Goal: Navigation & Orientation: Locate item on page

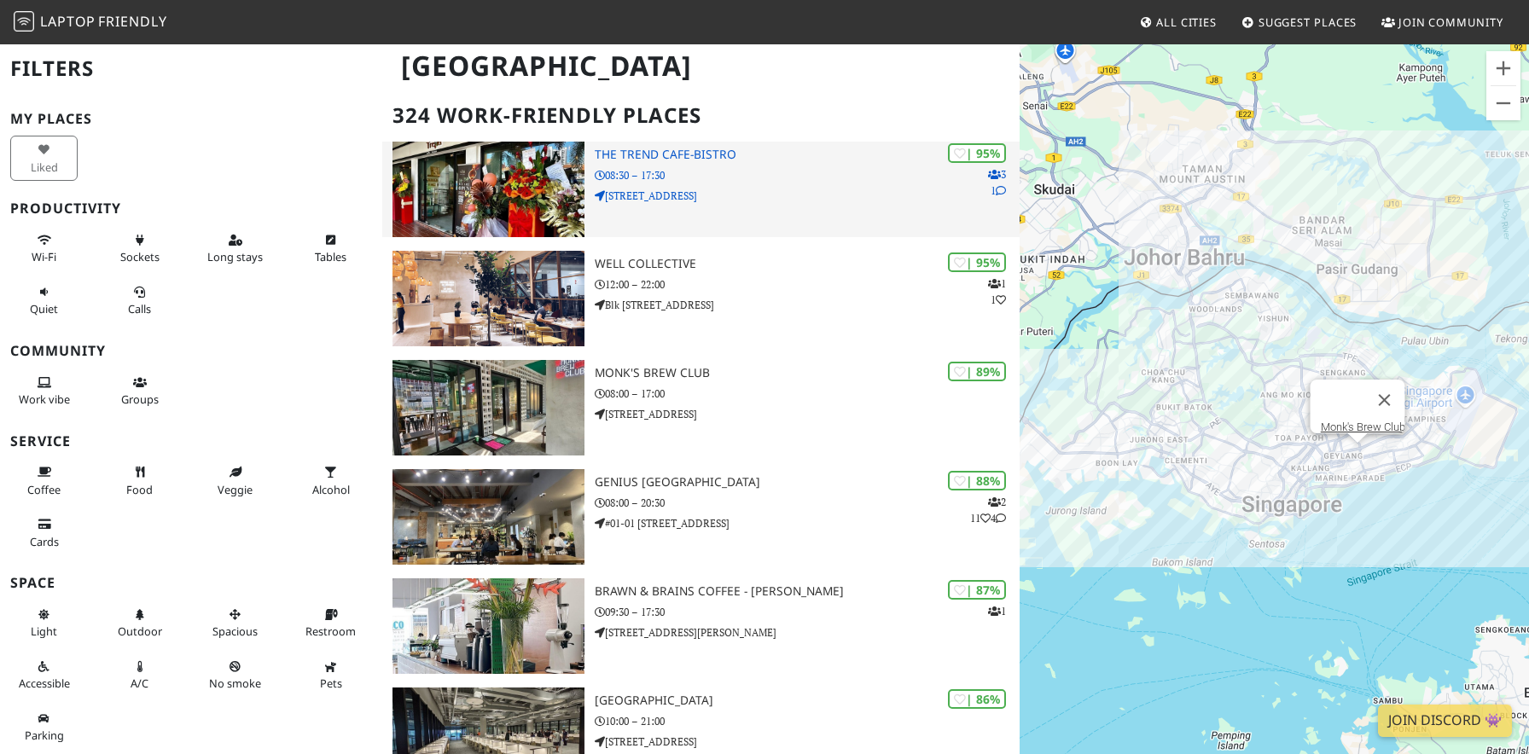
scroll to position [85, 0]
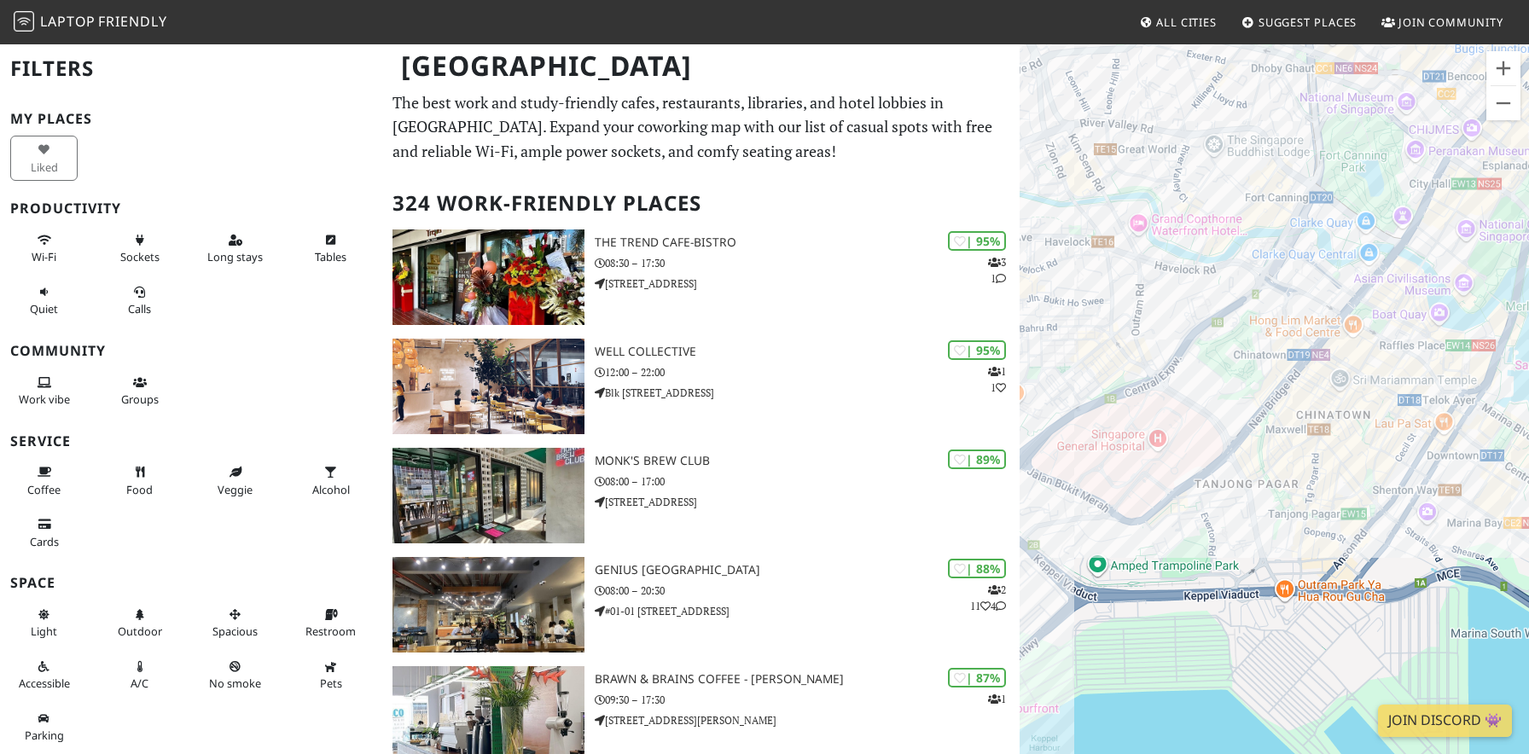
drag, startPoint x: 1170, startPoint y: 421, endPoint x: 1224, endPoint y: 443, distance: 58.9
click at [1225, 444] on div "To navigate, press the arrow keys." at bounding box center [1274, 420] width 509 height 754
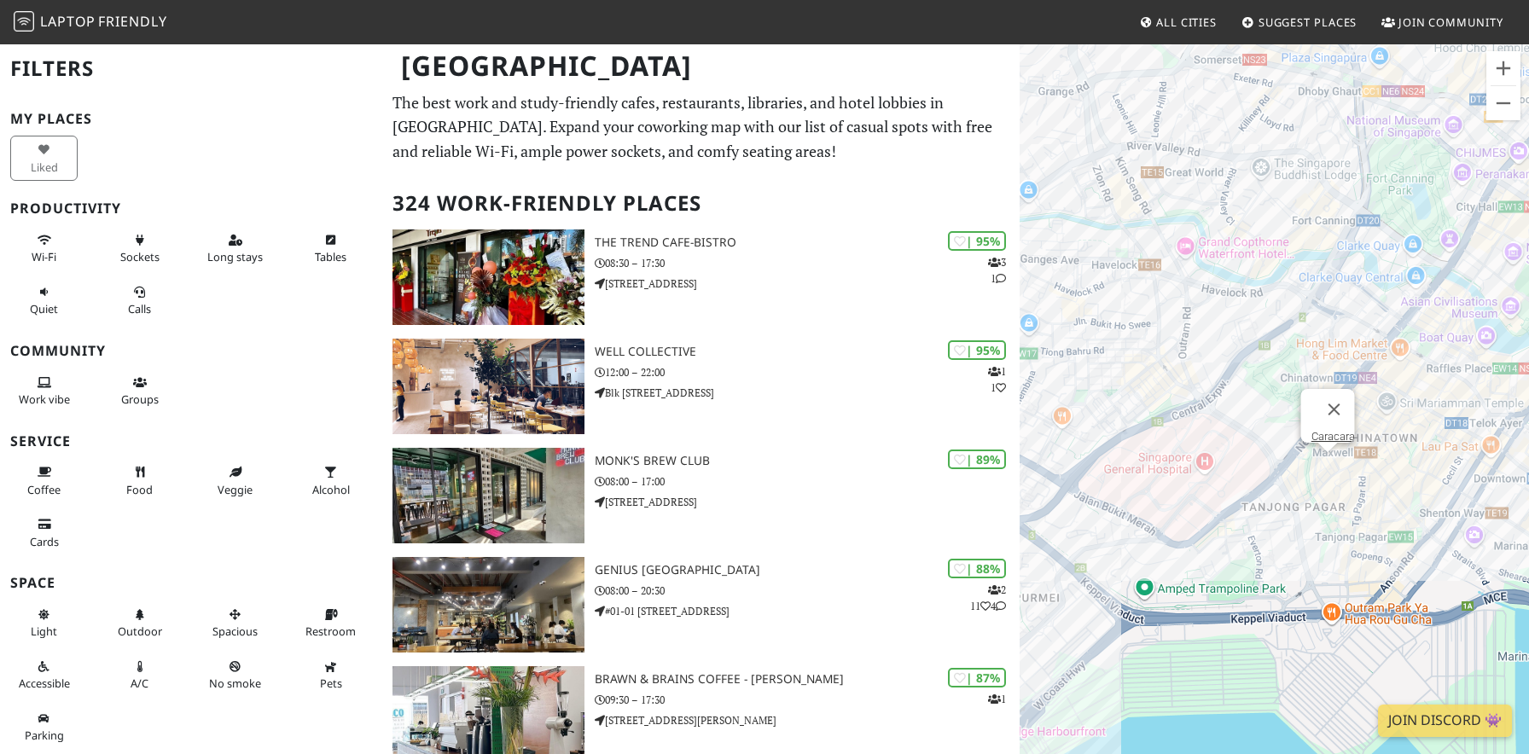
click at [1324, 461] on div "To navigate, press the arrow keys. Caracara" at bounding box center [1274, 420] width 509 height 754
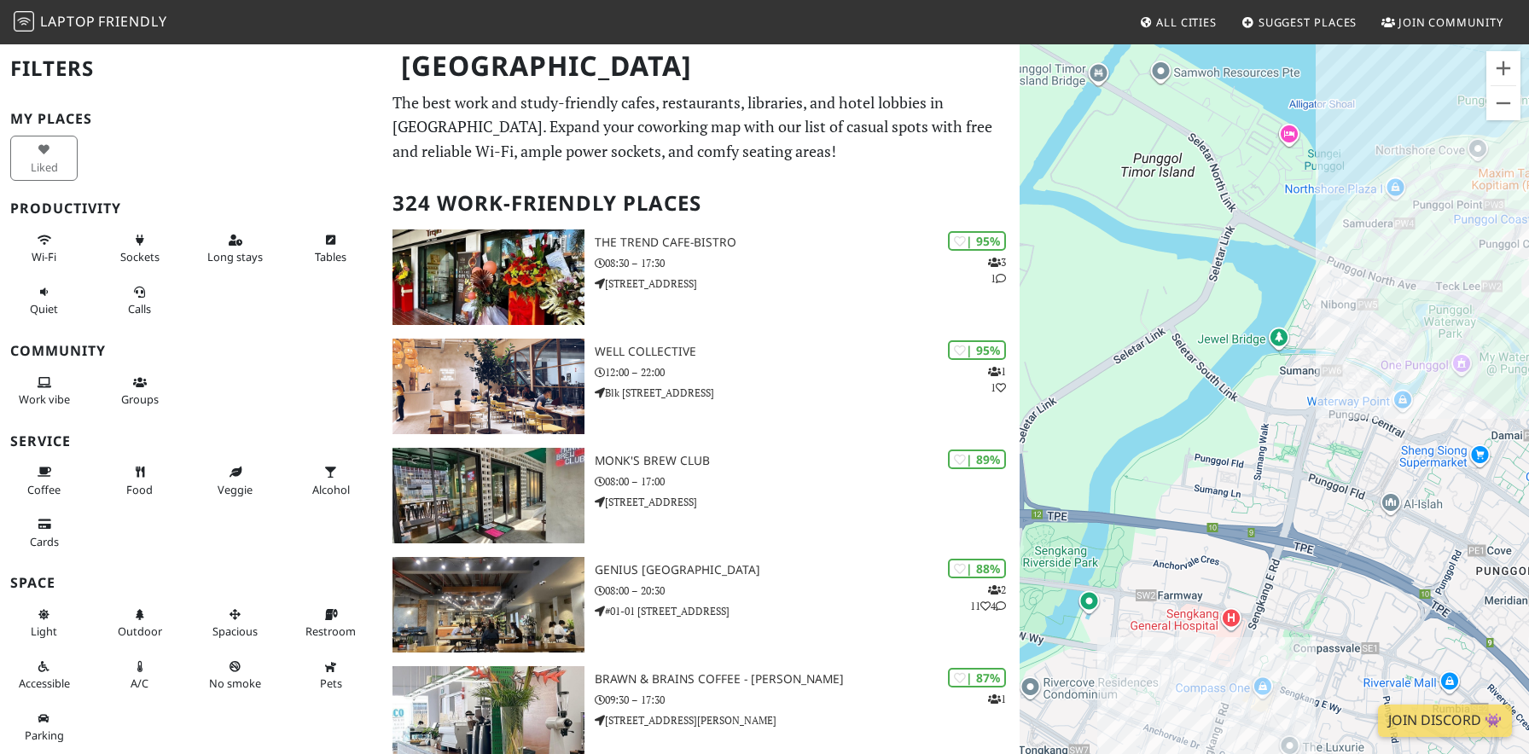
drag, startPoint x: 1346, startPoint y: 568, endPoint x: 1194, endPoint y: 515, distance: 160.8
click at [1194, 515] on div "To navigate, press the arrow keys. Caracara" at bounding box center [1274, 420] width 509 height 754
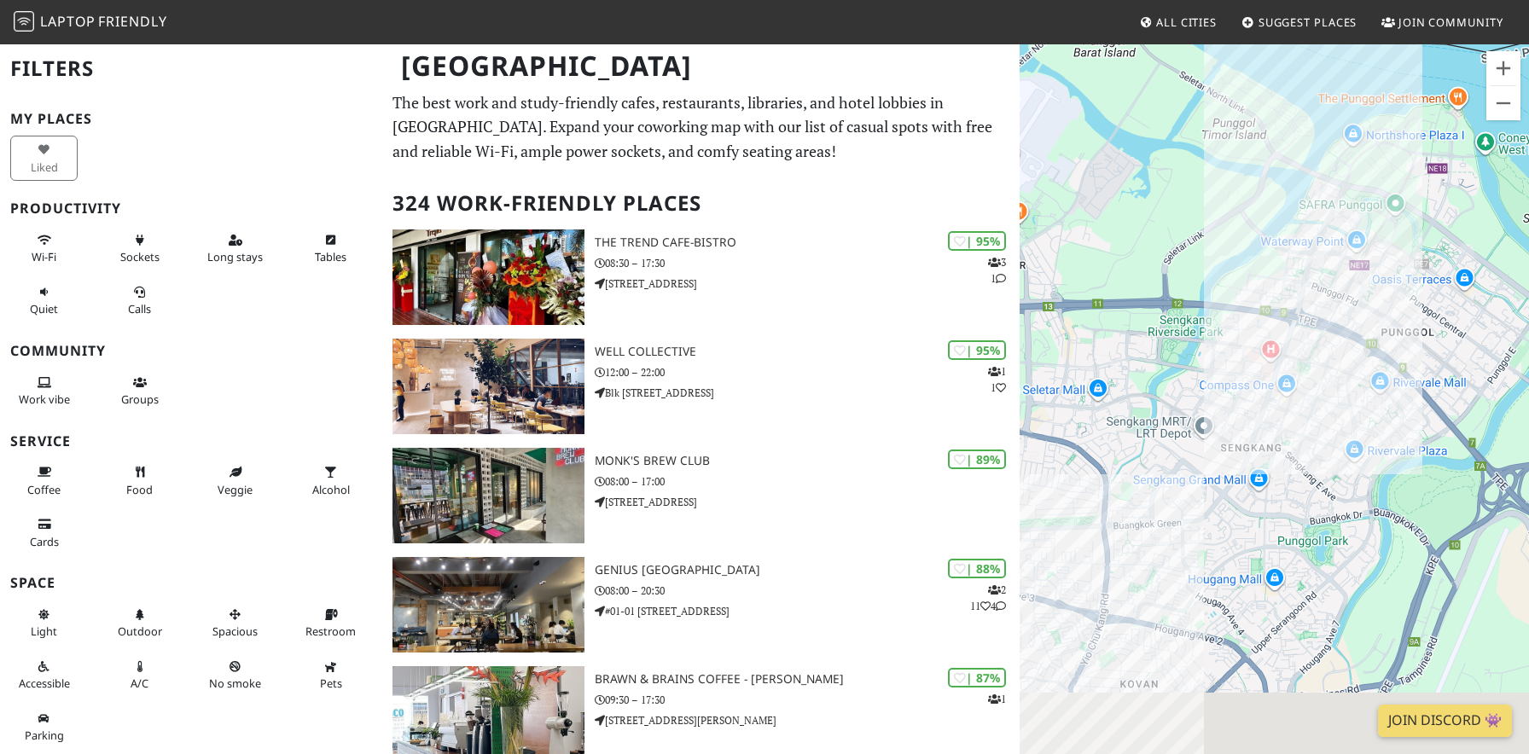
drag, startPoint x: 1167, startPoint y: 577, endPoint x: 1422, endPoint y: 314, distance: 366.2
click at [1422, 314] on div "To navigate, press the arrow keys. Caracara" at bounding box center [1274, 420] width 509 height 754
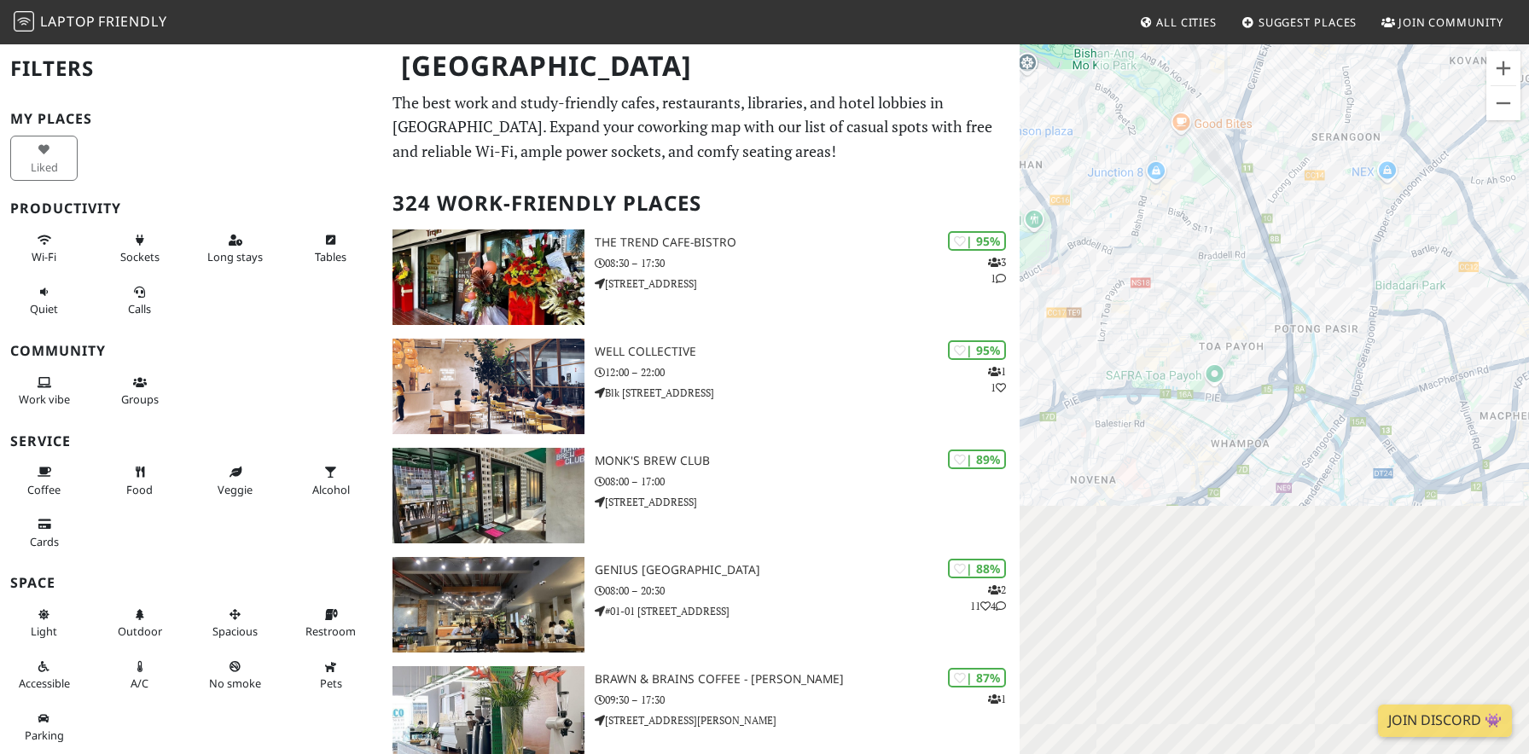
drag, startPoint x: 1184, startPoint y: 729, endPoint x: 1312, endPoint y: 194, distance: 550.9
click at [1312, 194] on div "To navigate, press the arrow keys. Caracara" at bounding box center [1274, 420] width 509 height 754
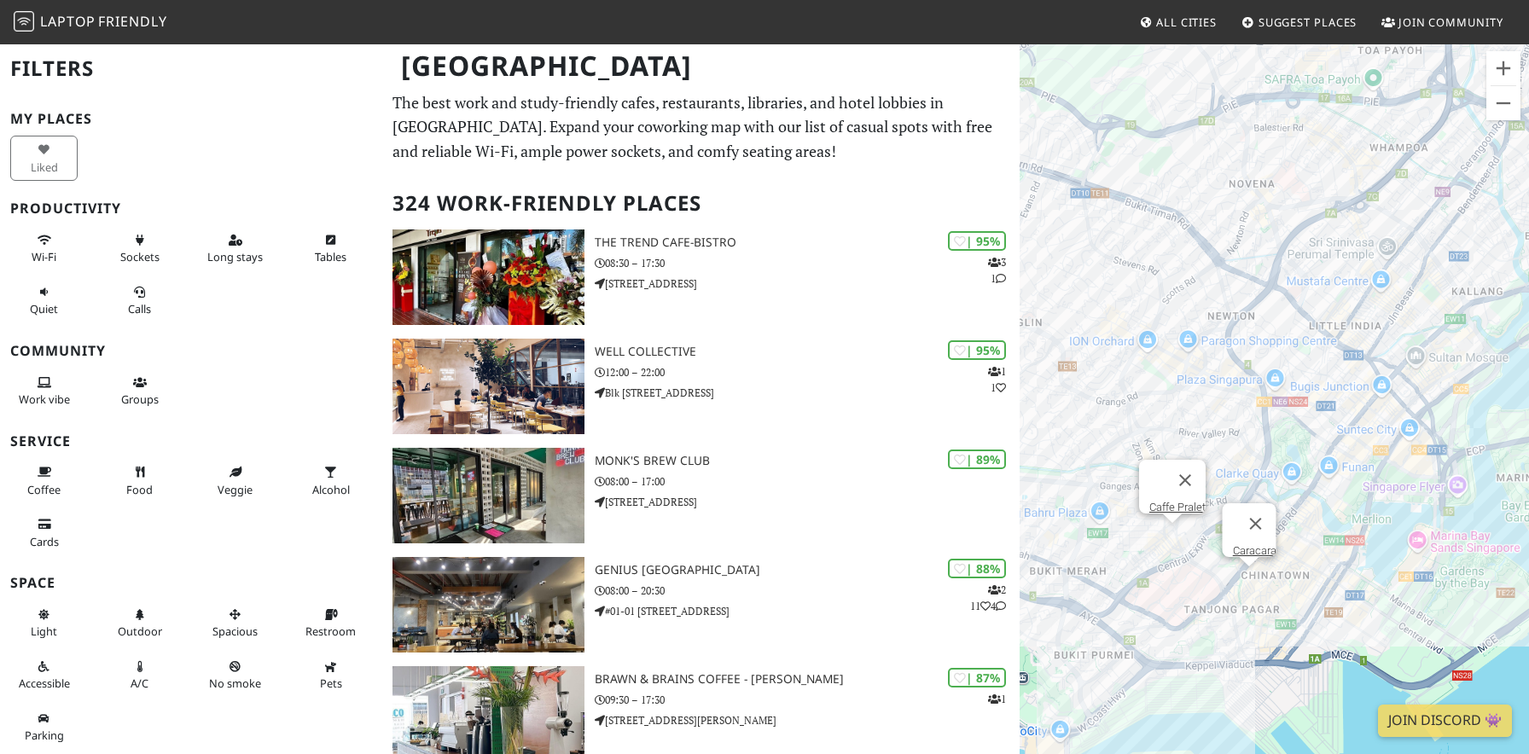
click at [1173, 536] on div "To navigate, press the arrow keys. Caracara Caffe Pralet" at bounding box center [1274, 420] width 509 height 754
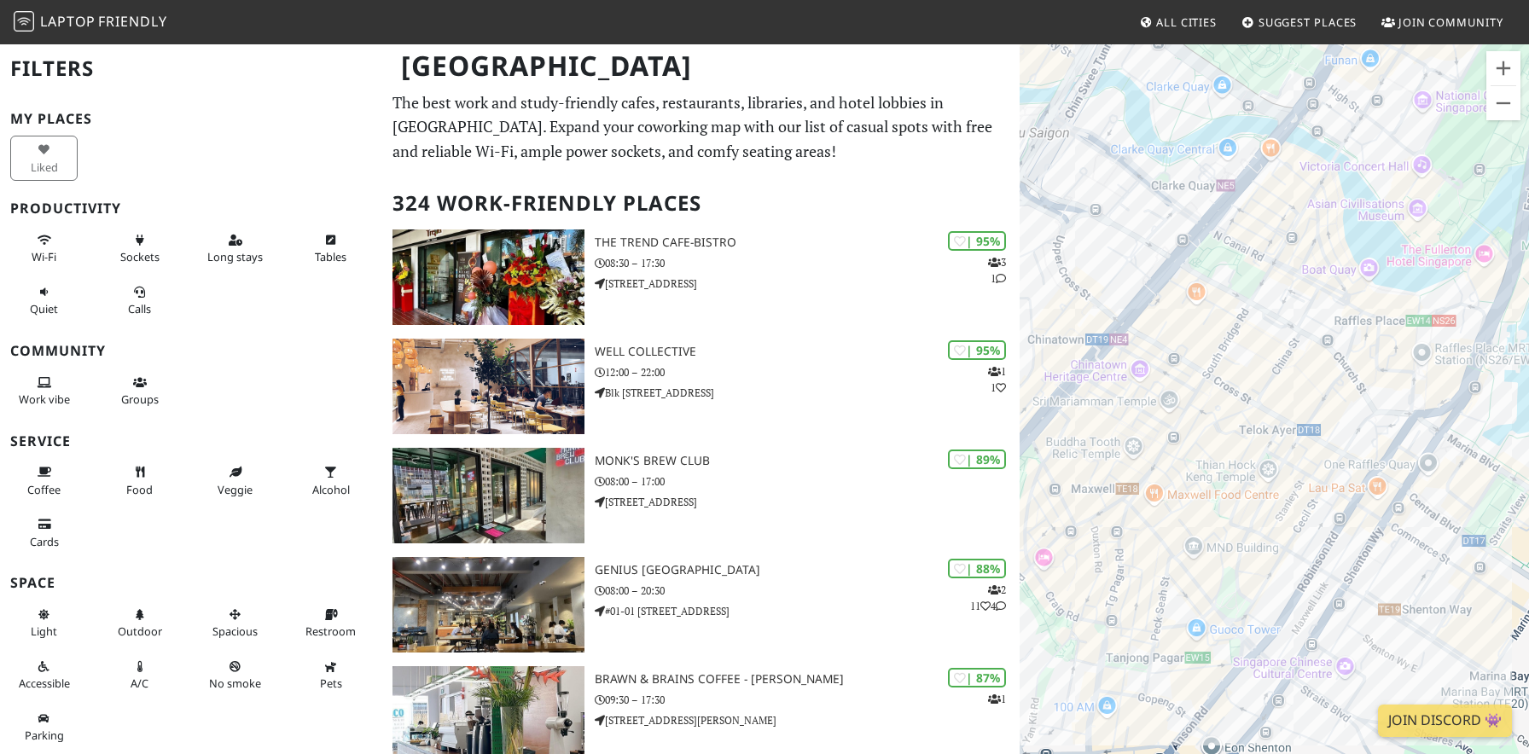
drag, startPoint x: 1468, startPoint y: 602, endPoint x: 1270, endPoint y: 613, distance: 198.3
click at [1270, 613] on div "To navigate, press the arrow keys. Caffe Pralet" at bounding box center [1274, 420] width 509 height 754
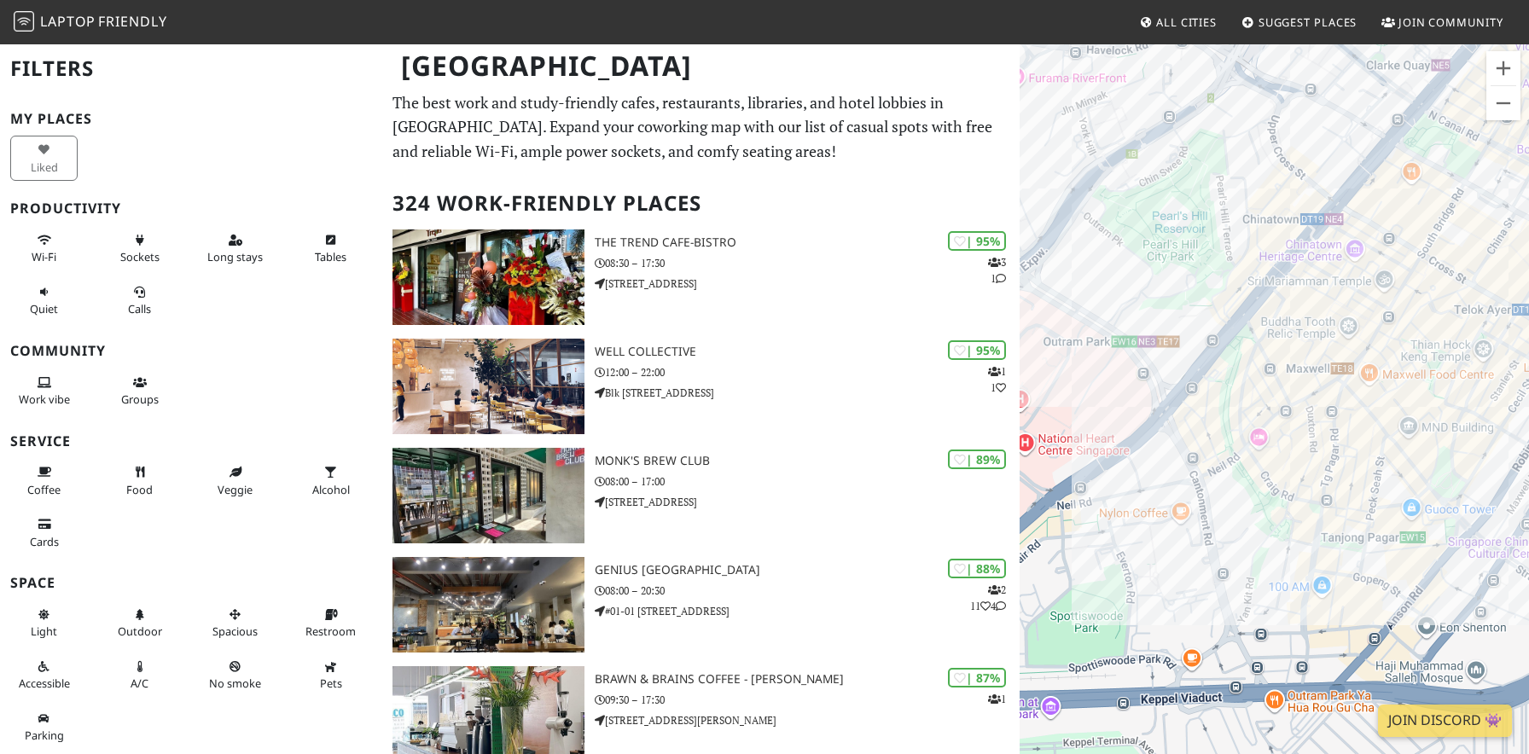
drag, startPoint x: 1140, startPoint y: 624, endPoint x: 1298, endPoint y: 480, distance: 213.8
click at [1298, 480] on div "To navigate, press the arrow keys. Caffe Pralet" at bounding box center [1274, 420] width 509 height 754
